Goal: Transaction & Acquisition: Purchase product/service

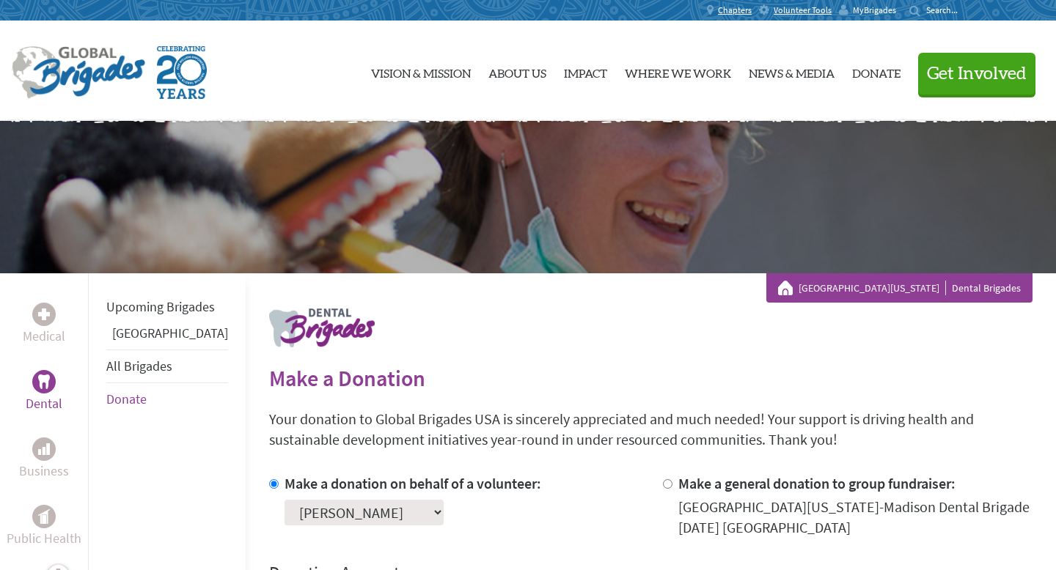
click at [865, 12] on span "MyBrigades" at bounding box center [874, 10] width 43 height 12
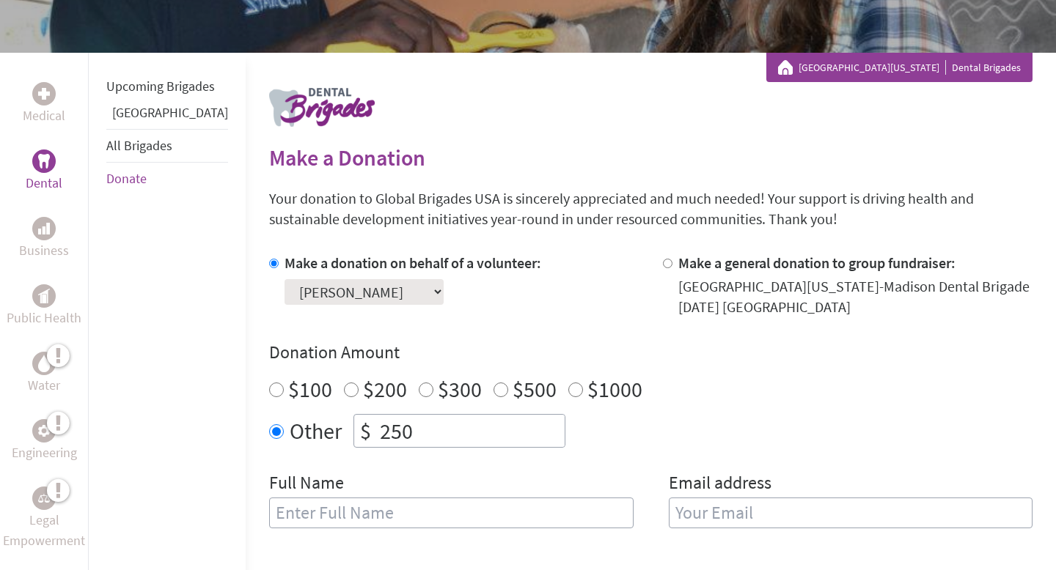
scroll to position [432, 0]
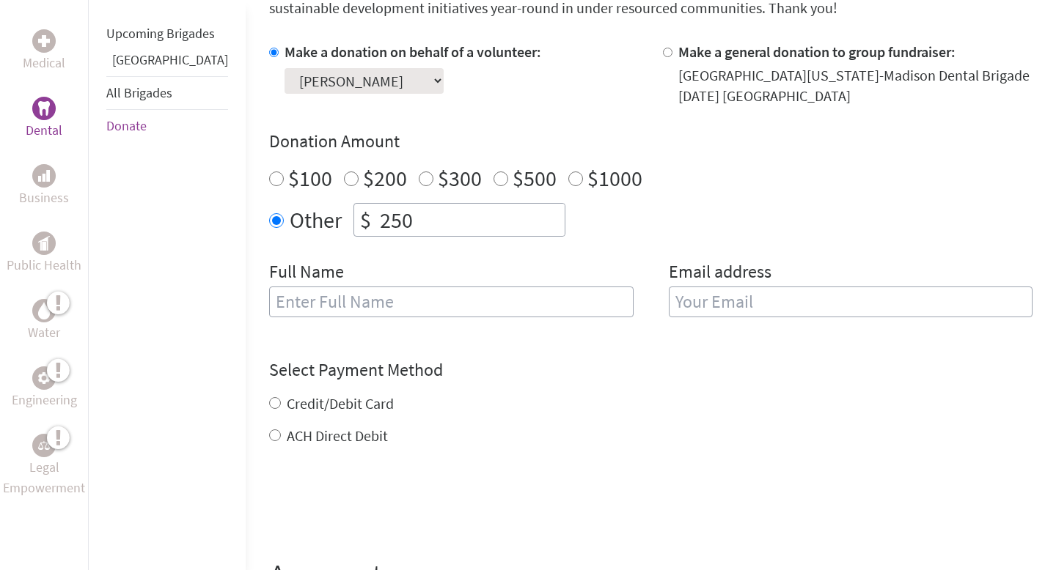
click at [456, 301] on input "text" at bounding box center [451, 302] width 364 height 31
type input "[PERSON_NAME]"
click at [828, 294] on input "email" at bounding box center [851, 302] width 364 height 31
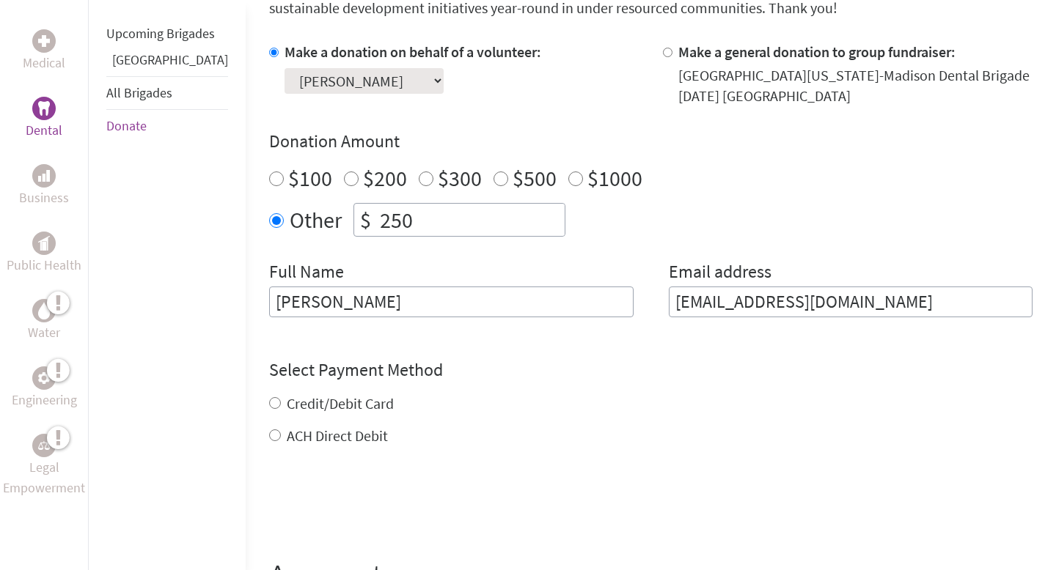
type input "hghasemivagh@wisc.edu"
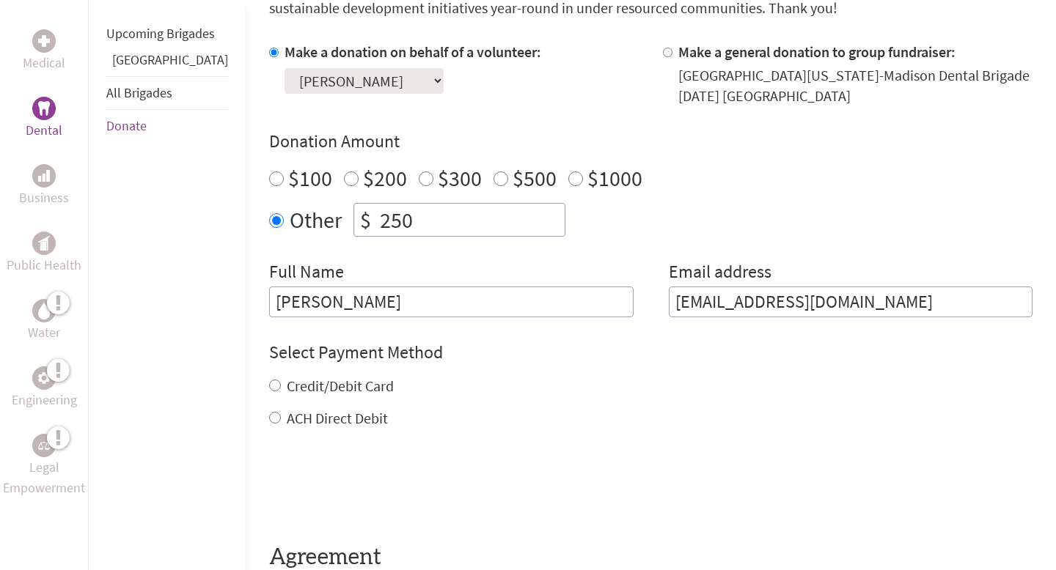
click at [853, 336] on form "Make a donation on behalf of a volunteer: Select a volunteer... Anna Laboda Ava…" at bounding box center [650, 324] width 763 height 564
click at [299, 383] on label "Credit/Debit Card" at bounding box center [340, 386] width 107 height 18
click at [281, 383] on input "Credit/Debit Card" at bounding box center [275, 386] width 12 height 12
radio input "true"
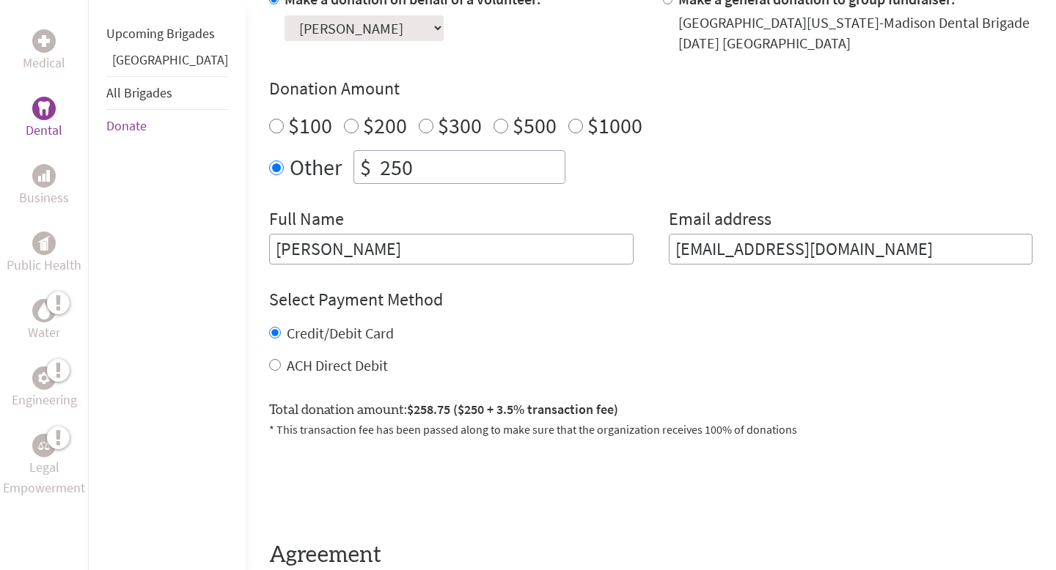
scroll to position [530, 0]
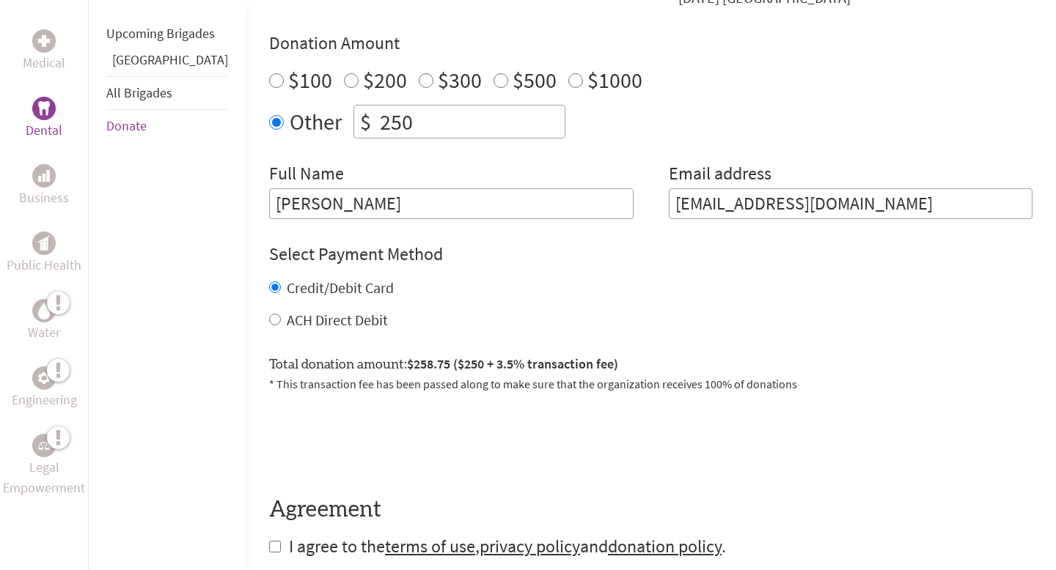
click at [313, 313] on label "ACH Direct Debit" at bounding box center [337, 320] width 101 height 18
click at [281, 314] on input "ACH Direct Debit" at bounding box center [275, 320] width 12 height 12
radio input "true"
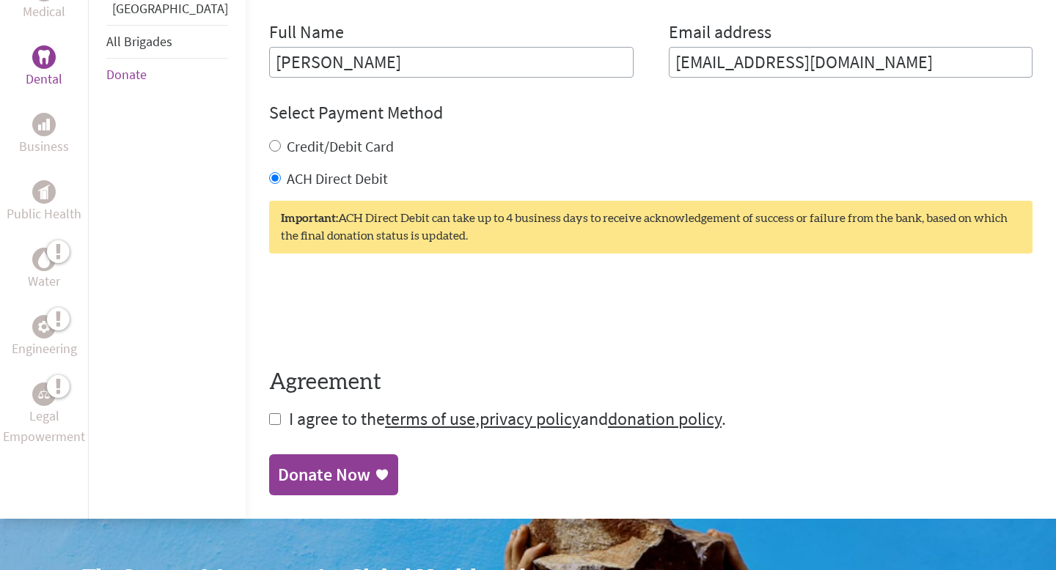
scroll to position [672, 0]
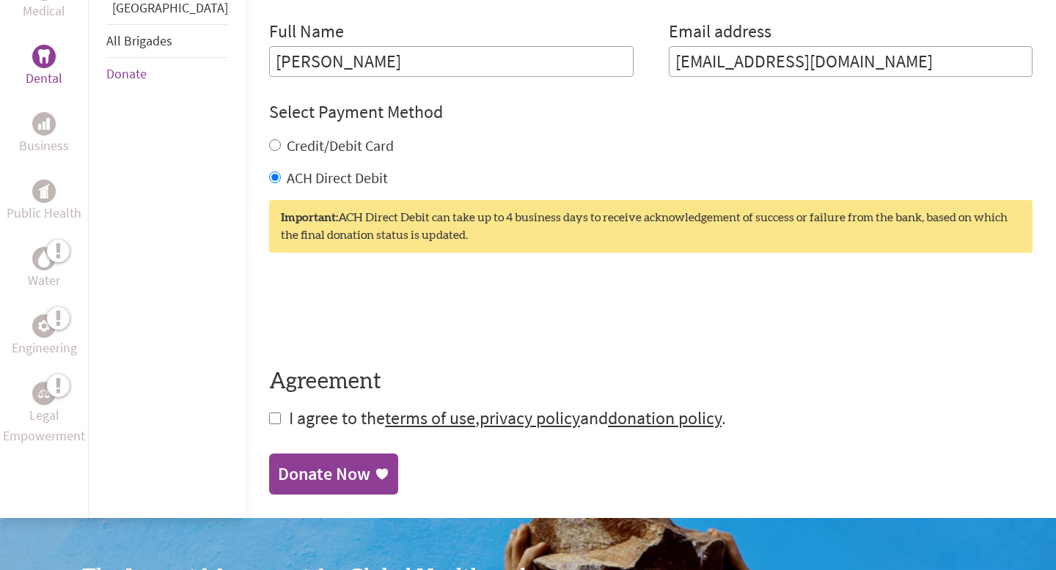
click at [269, 418] on input "checkbox" at bounding box center [275, 419] width 12 height 12
checkbox input "true"
click at [427, 367] on form "Make a donation on behalf of a volunteer: Select a volunteer... Anna Laboda Ava…" at bounding box center [650, 115] width 763 height 629
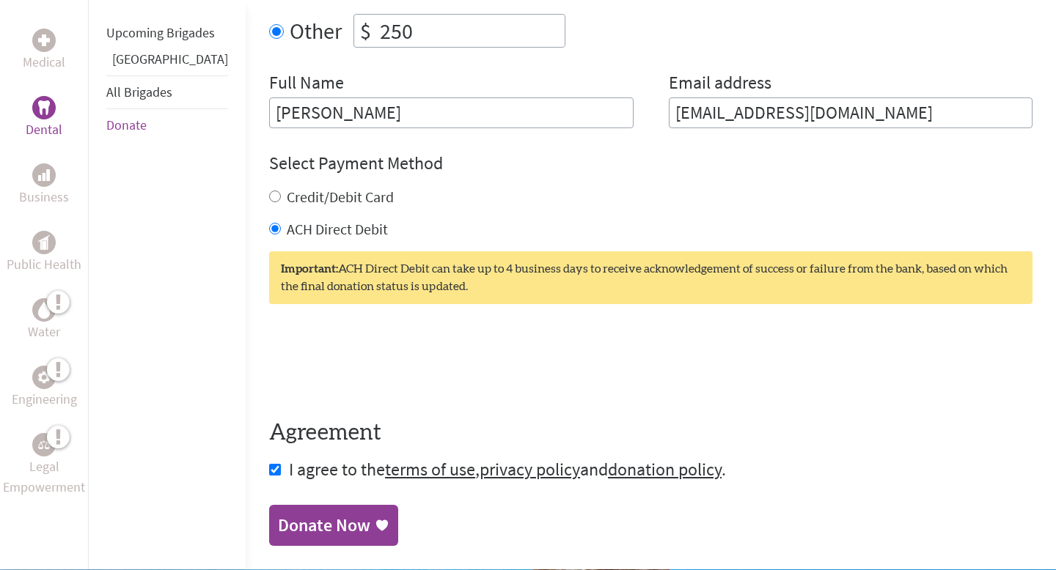
scroll to position [653, 0]
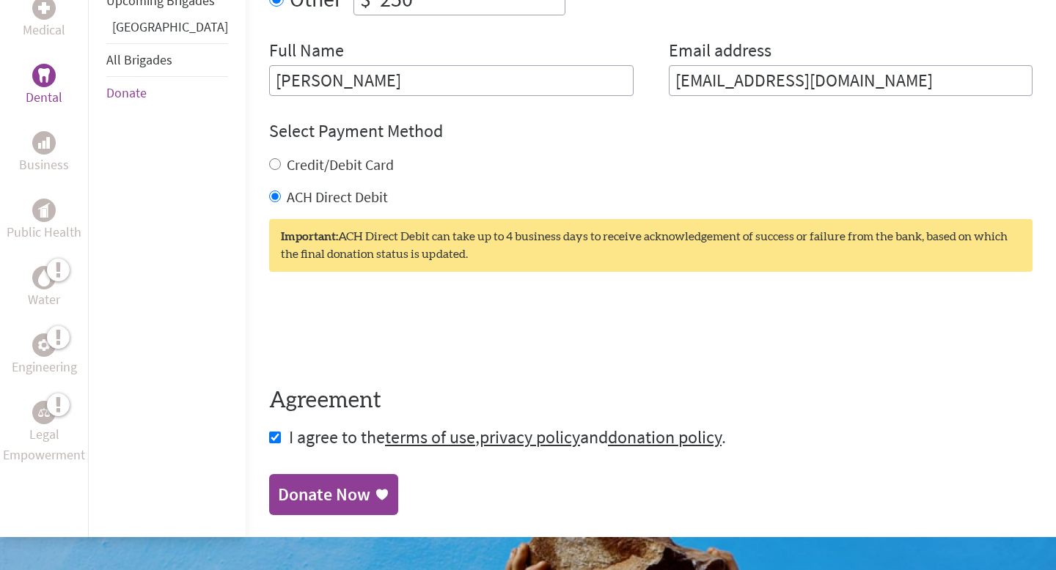
click at [375, 488] on icon at bounding box center [382, 495] width 15 height 15
